Goal: Transaction & Acquisition: Obtain resource

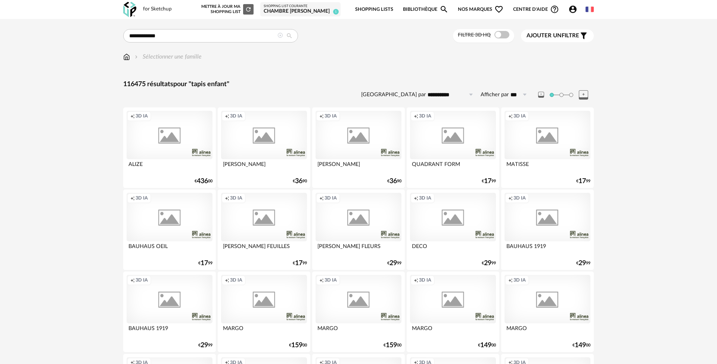
type input "**********"
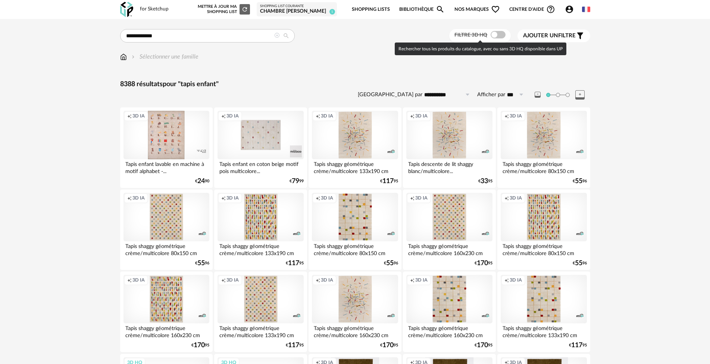
click at [501, 36] on span at bounding box center [498, 34] width 15 height 7
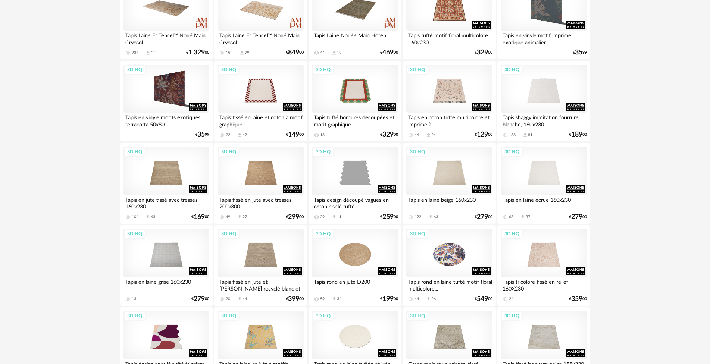
scroll to position [560, 0]
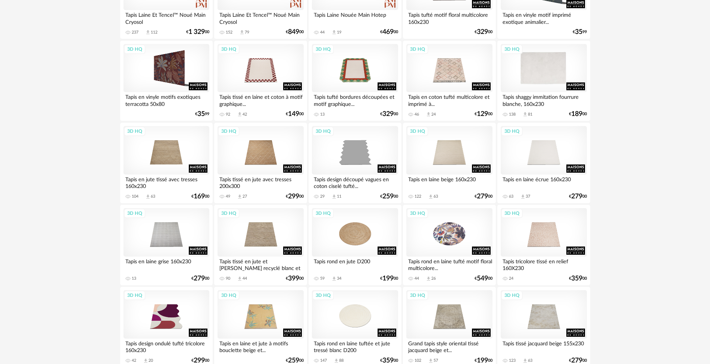
click at [551, 74] on div "3D HQ" at bounding box center [544, 68] width 86 height 49
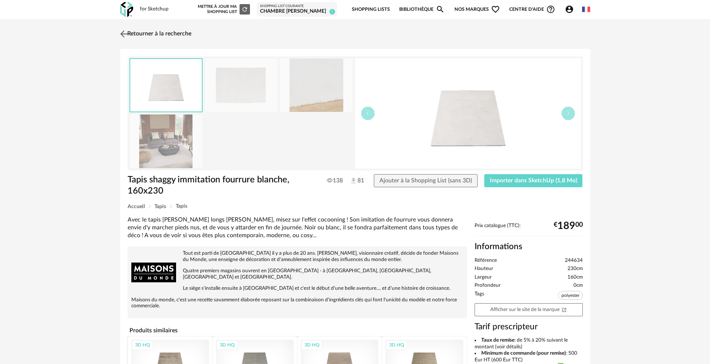
click at [123, 32] on img at bounding box center [123, 33] width 11 height 11
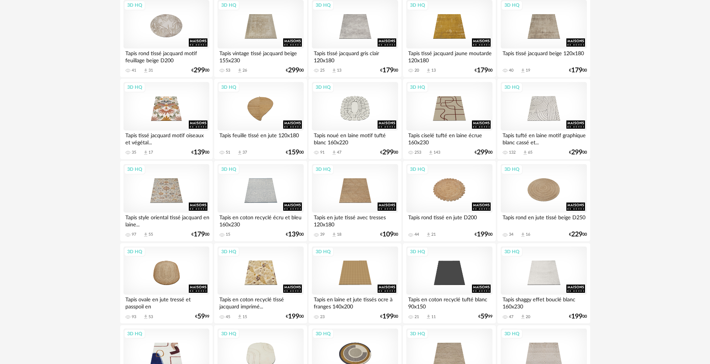
scroll to position [933, 0]
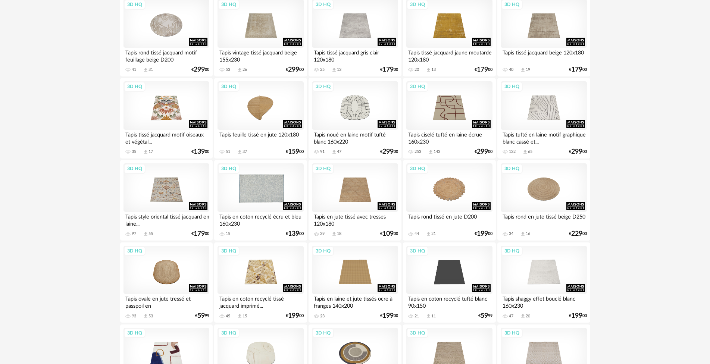
click at [258, 188] on div "3D HQ" at bounding box center [261, 187] width 86 height 49
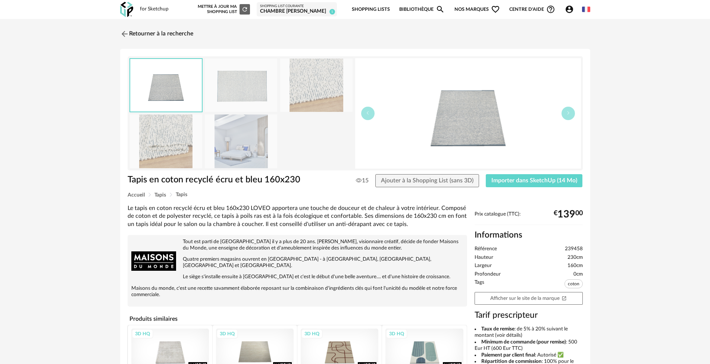
click at [127, 34] on img at bounding box center [124, 33] width 9 height 9
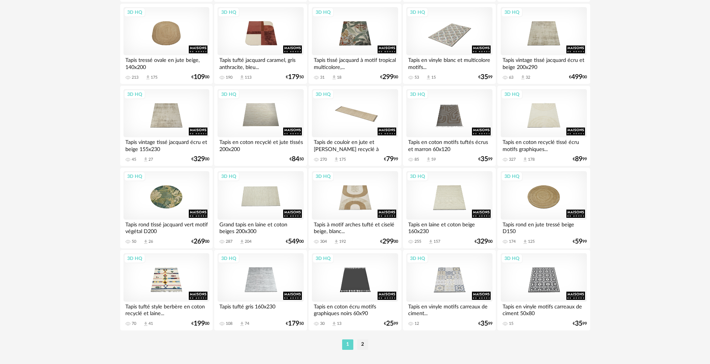
scroll to position [1435, 0]
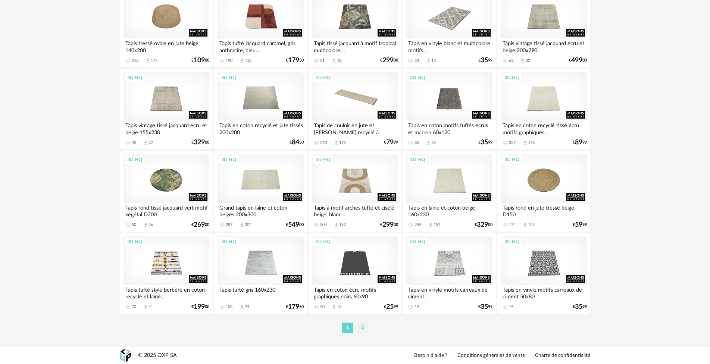
click at [364, 330] on li "2" at bounding box center [362, 328] width 11 height 10
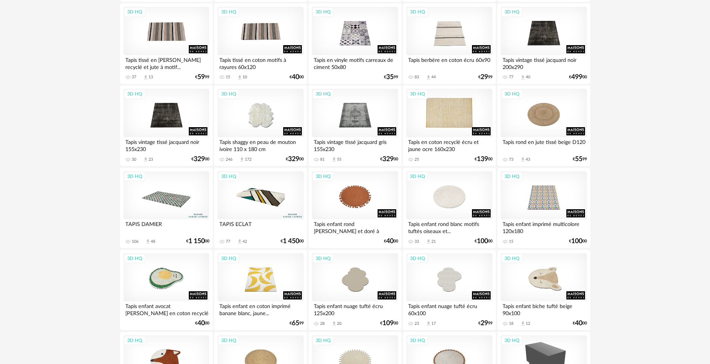
scroll to position [187, 0]
click at [261, 113] on div "3D HQ" at bounding box center [261, 112] width 86 height 49
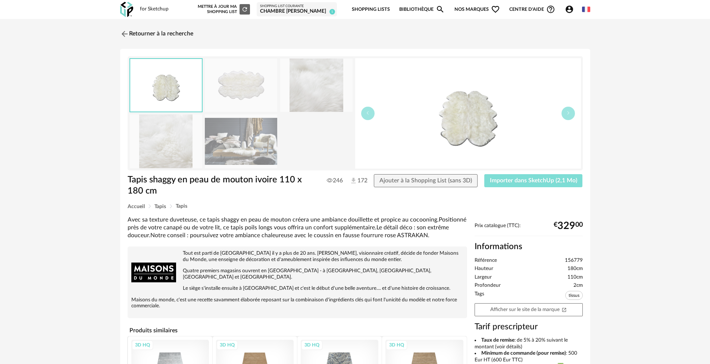
click at [538, 181] on span "Importer dans SketchUp (2,1 Mo)" at bounding box center [533, 181] width 87 height 6
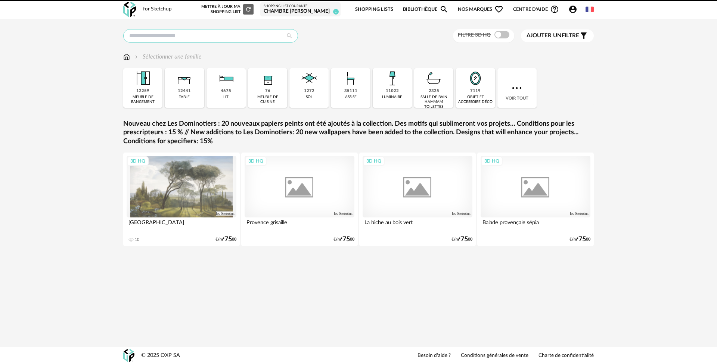
click at [180, 34] on input "text" at bounding box center [210, 35] width 175 height 13
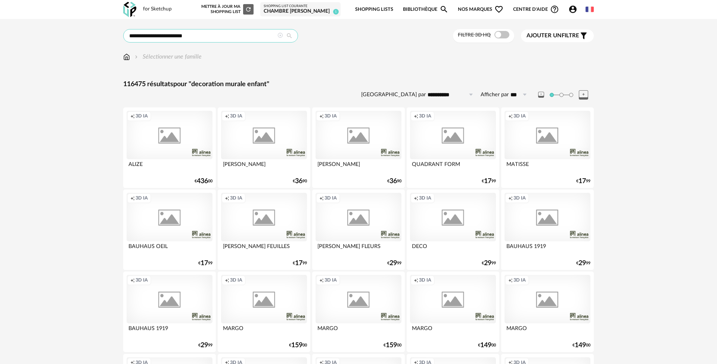
type input "**********"
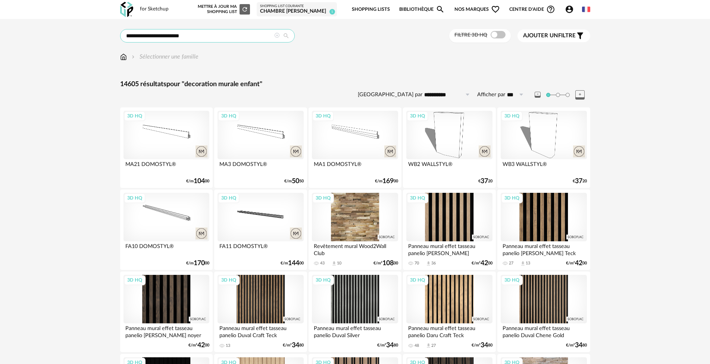
drag, startPoint x: 186, startPoint y: 35, endPoint x: 81, endPoint y: 37, distance: 104.9
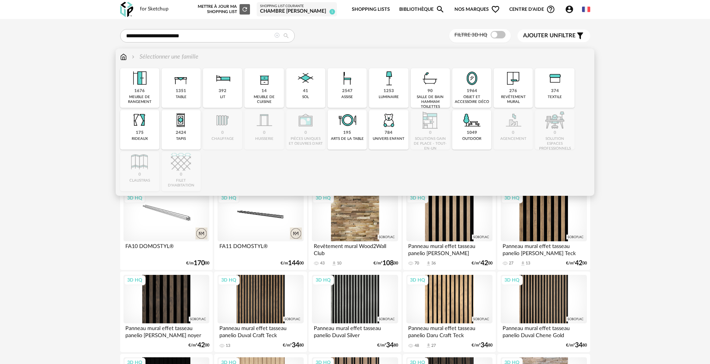
click at [471, 93] on div "1964" at bounding box center [472, 91] width 10 height 6
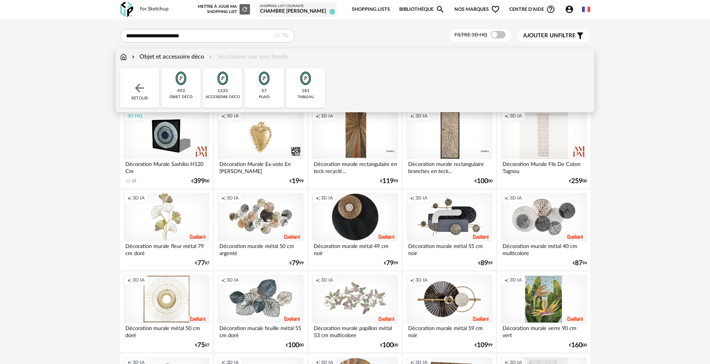
click at [183, 85] on img at bounding box center [181, 78] width 20 height 20
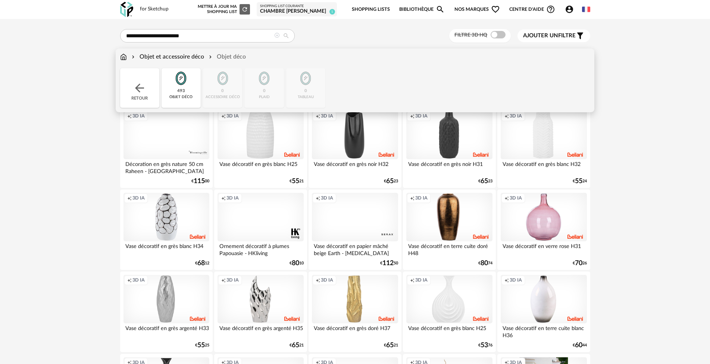
click at [123, 56] on img at bounding box center [123, 57] width 7 height 9
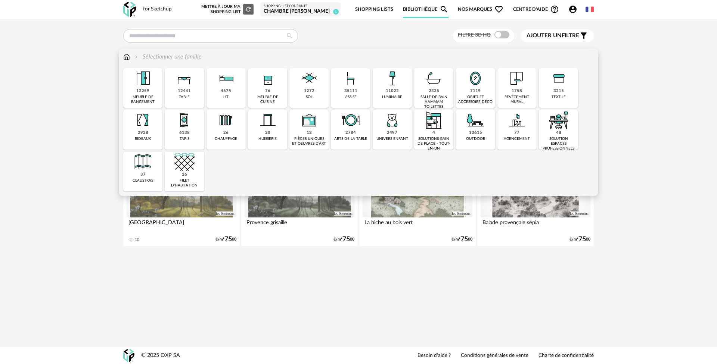
click at [475, 83] on img at bounding box center [475, 78] width 20 height 20
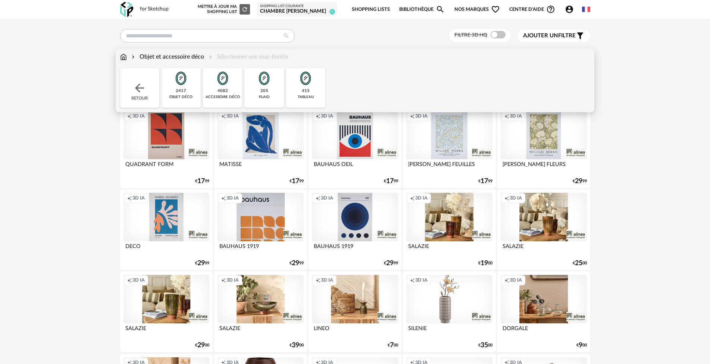
click at [149, 74] on div "Retour" at bounding box center [139, 88] width 39 height 40
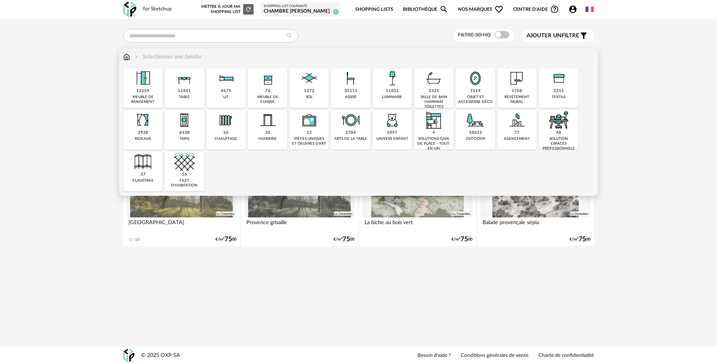
click at [393, 124] on img at bounding box center [392, 120] width 20 height 20
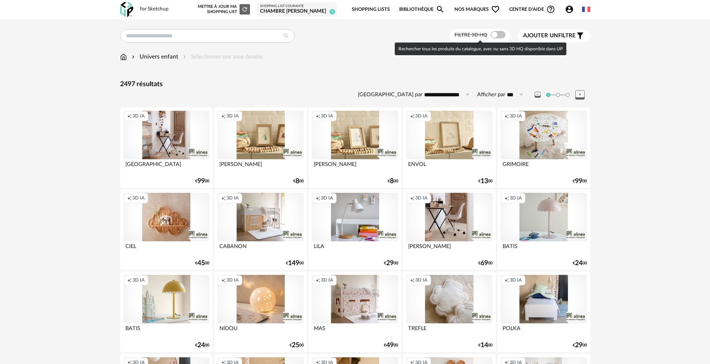
click at [502, 32] on span at bounding box center [498, 34] width 15 height 7
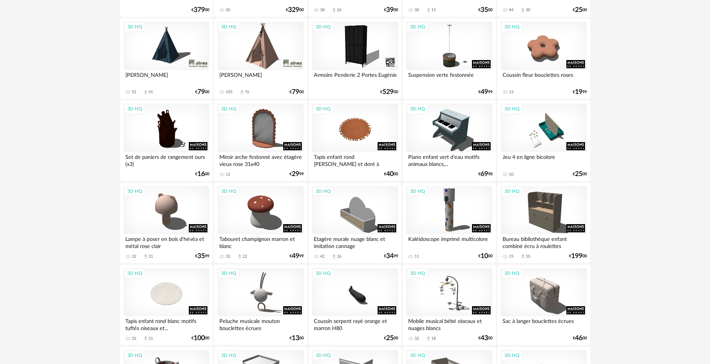
scroll to position [149, 0]
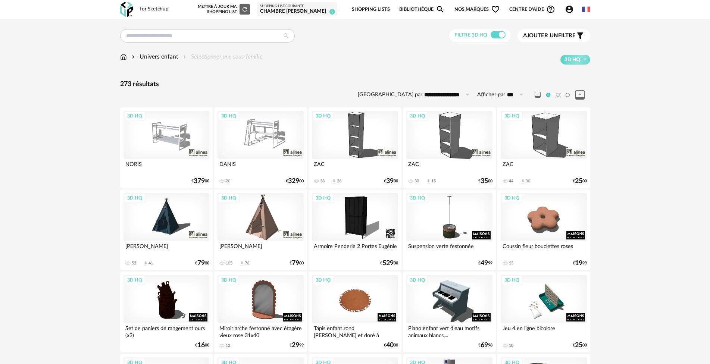
click at [171, 214] on div "3D HQ" at bounding box center [167, 217] width 86 height 49
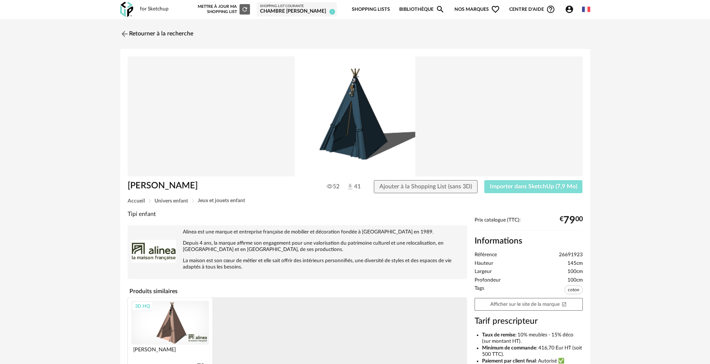
click at [509, 186] on span "Importer dans SketchUp (7,9 Mo)" at bounding box center [533, 187] width 87 height 6
click at [156, 37] on link "Retourner à la recherche" at bounding box center [154, 34] width 73 height 16
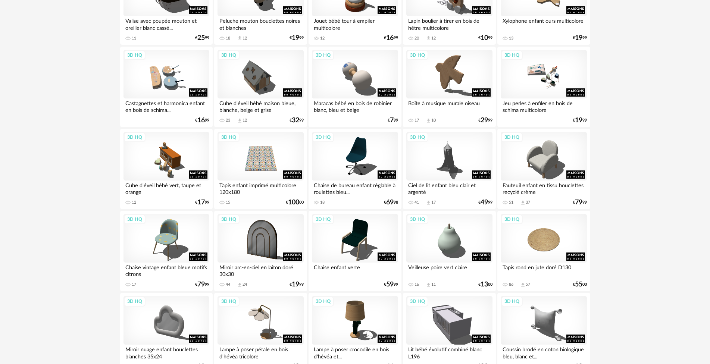
scroll to position [709, 0]
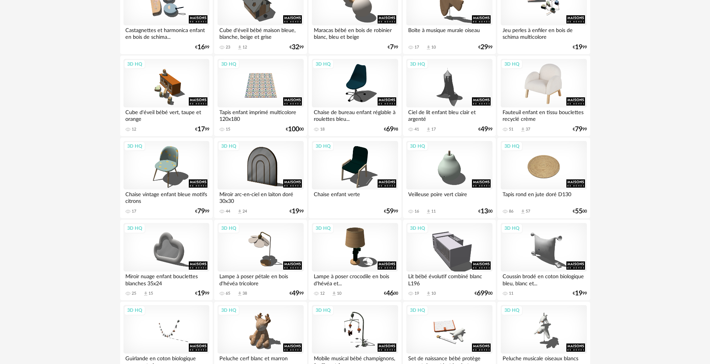
click at [539, 73] on div "3D HQ" at bounding box center [544, 83] width 86 height 49
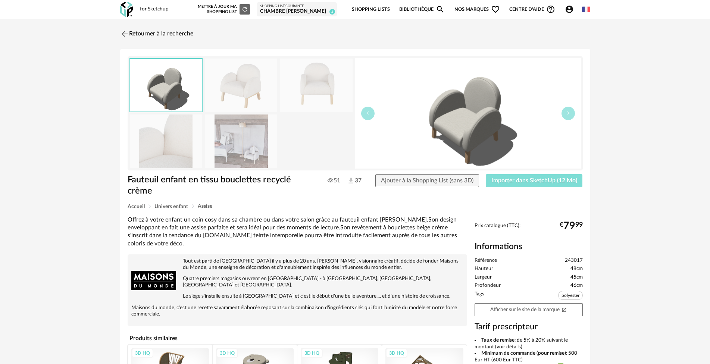
click at [509, 183] on span "Importer dans SketchUp (12 Mo)" at bounding box center [535, 181] width 86 height 6
click at [140, 31] on link "Retourner à la recherche" at bounding box center [154, 34] width 73 height 16
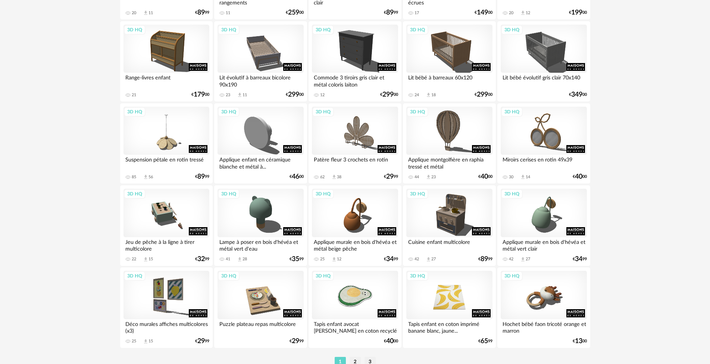
scroll to position [1418, 0]
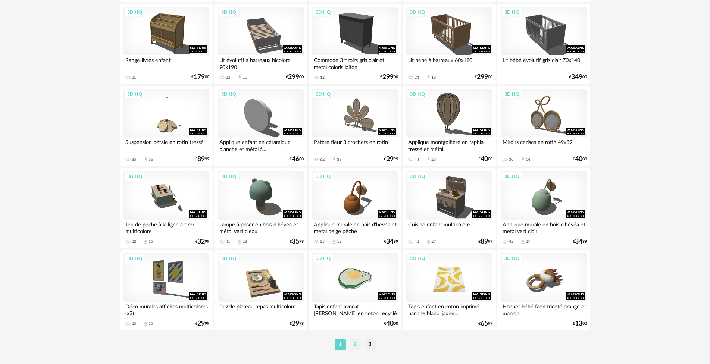
click at [354, 344] on li "2" at bounding box center [355, 345] width 11 height 10
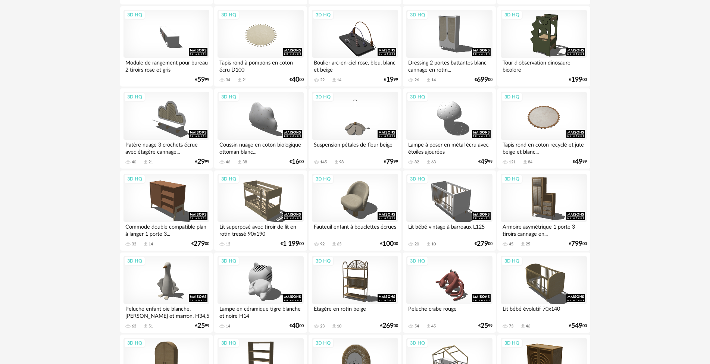
scroll to position [299, 0]
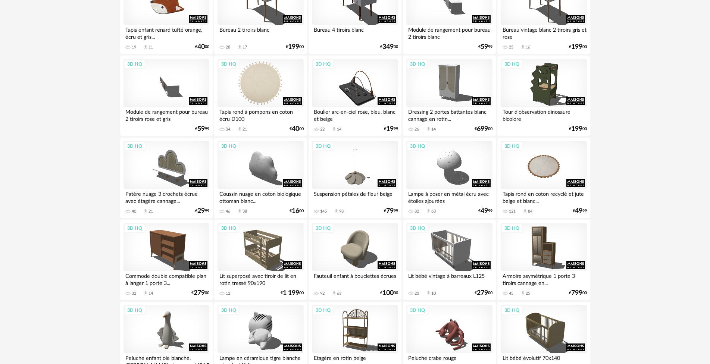
click at [256, 82] on div "3D HQ" at bounding box center [261, 83] width 86 height 49
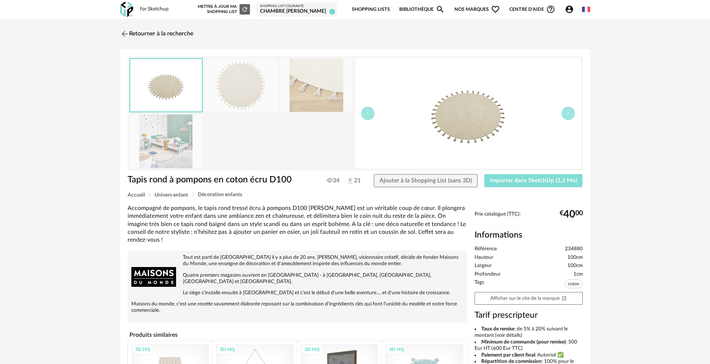
click at [507, 180] on span "Importer dans SketchUp (3,3 Mo)" at bounding box center [533, 181] width 87 height 6
click at [145, 31] on link "Retourner à la recherche" at bounding box center [154, 34] width 73 height 16
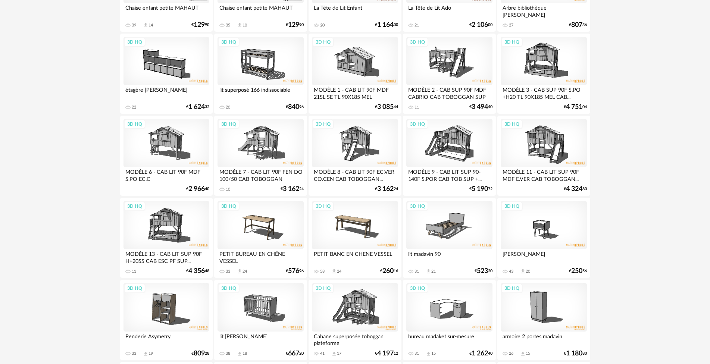
scroll to position [1435, 0]
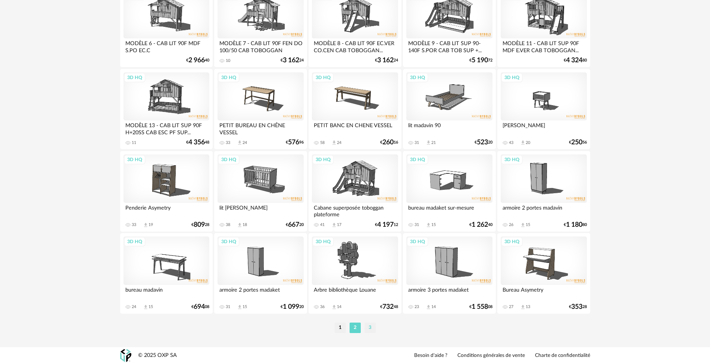
click at [368, 325] on li "3" at bounding box center [370, 328] width 11 height 10
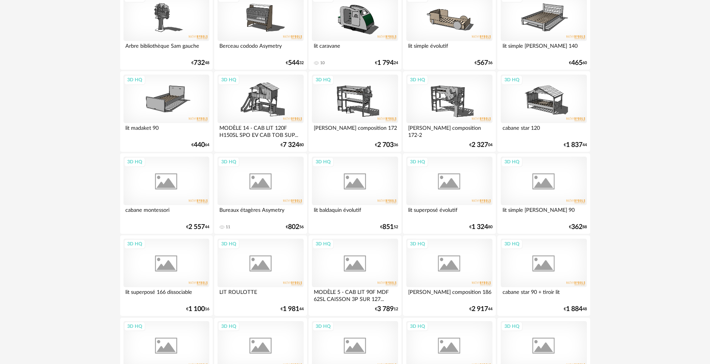
scroll to position [1060, 0]
